Goal: Task Accomplishment & Management: Use online tool/utility

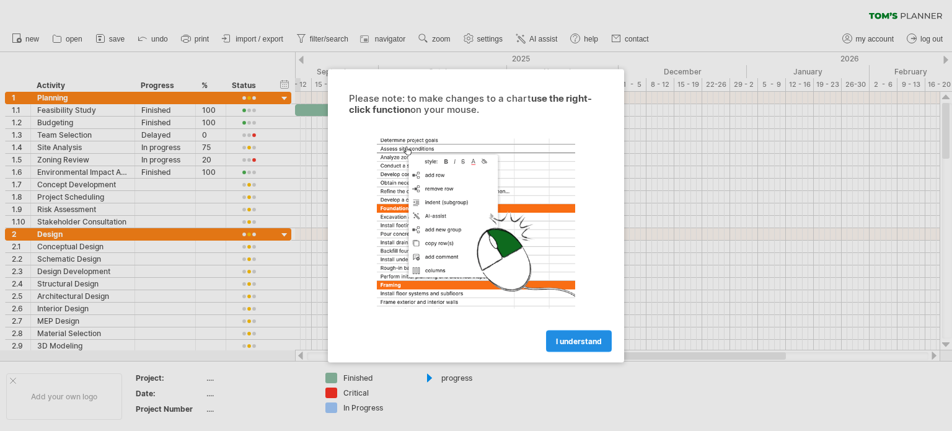
click at [586, 340] on span "I understand" at bounding box center [579, 340] width 46 height 9
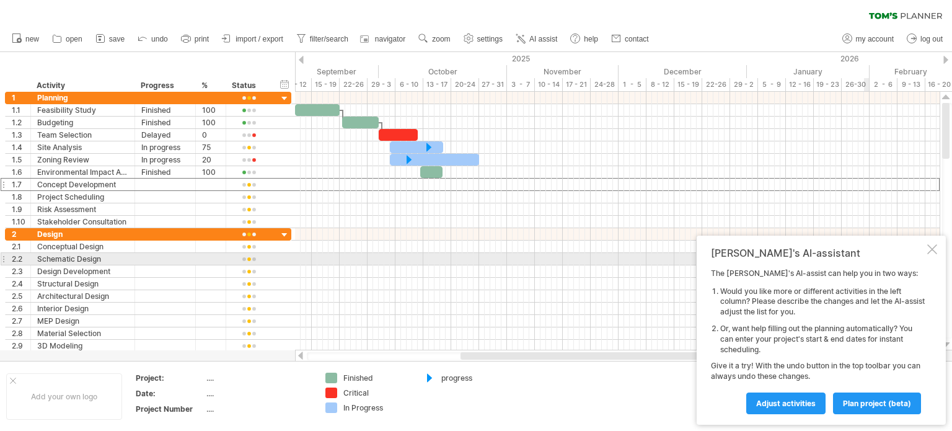
click at [932, 252] on div at bounding box center [932, 249] width 10 height 10
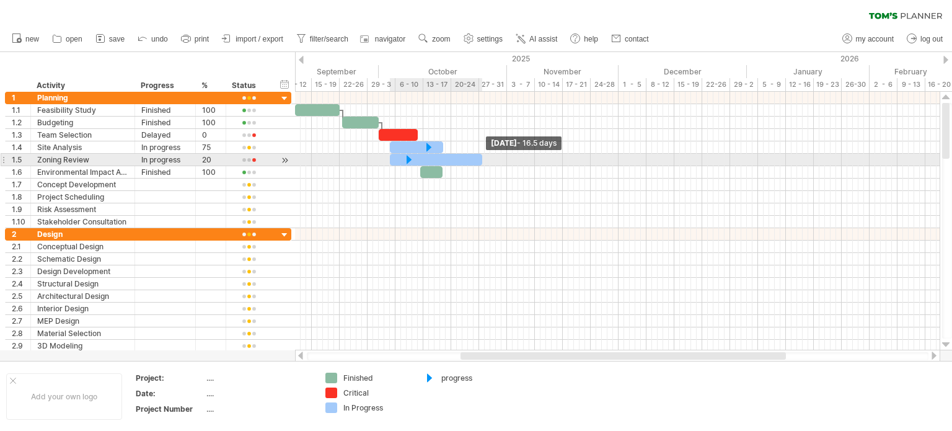
drag, startPoint x: 479, startPoint y: 158, endPoint x: 562, endPoint y: 161, distance: 83.7
click at [485, 161] on span at bounding box center [482, 160] width 5 height 12
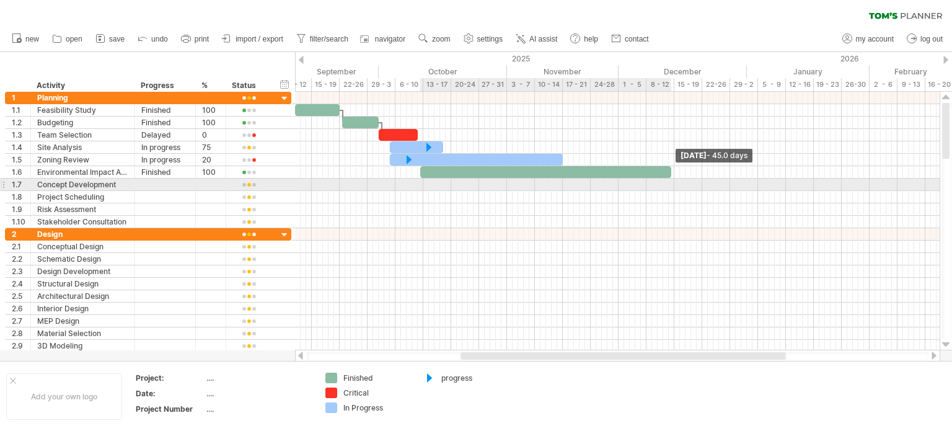
drag, startPoint x: 442, startPoint y: 169, endPoint x: 670, endPoint y: 181, distance: 227.8
click at [670, 181] on div "[DATE] - 45.0 days" at bounding box center [617, 221] width 645 height 259
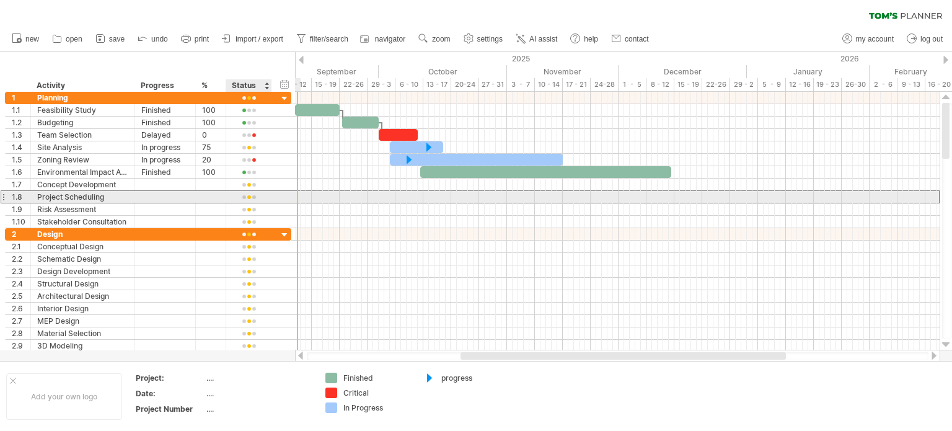
click at [242, 197] on div at bounding box center [248, 197] width 33 height 9
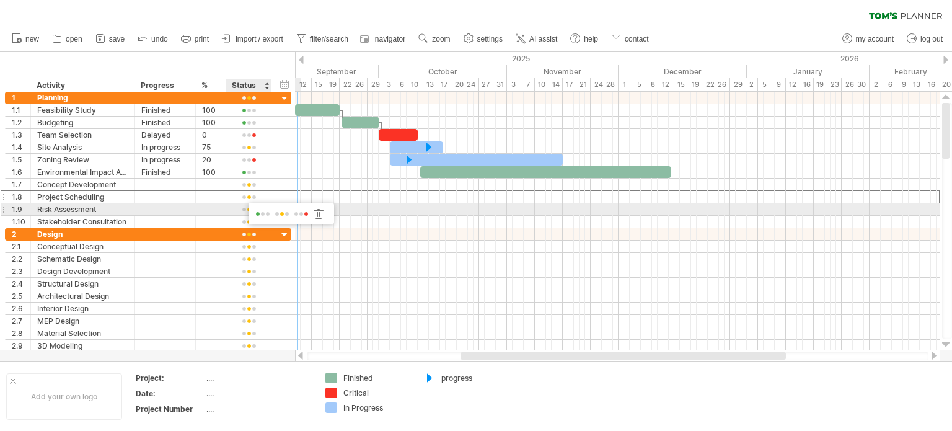
click at [284, 212] on span at bounding box center [281, 214] width 17 height 9
drag, startPoint x: 315, startPoint y: 209, endPoint x: 422, endPoint y: 214, distance: 106.8
click at [422, 214] on div at bounding box center [617, 160] width 645 height 136
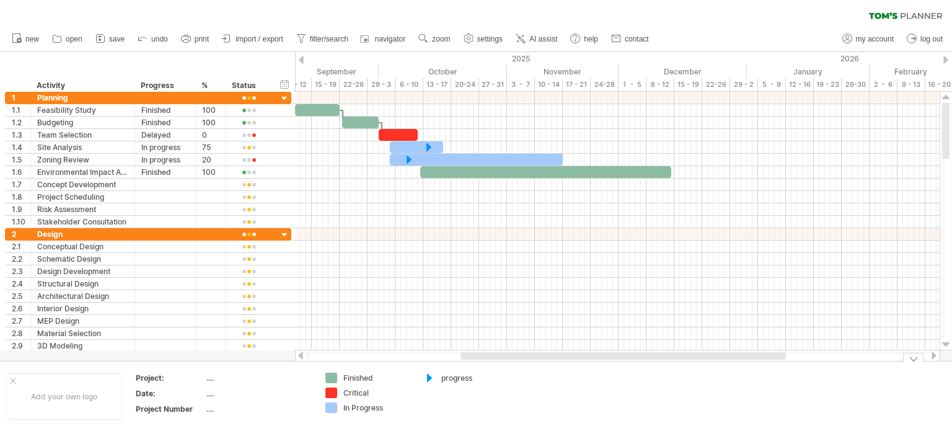
click at [334, 394] on div "Trying to reach [DOMAIN_NAME] Connected again... 0% clear filter new 1" at bounding box center [476, 215] width 952 height 431
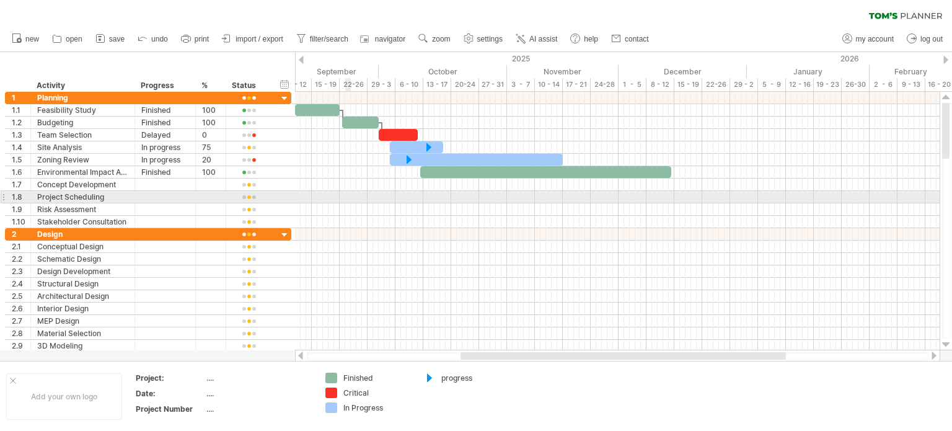
click at [348, 198] on div at bounding box center [617, 197] width 645 height 12
